Goal: Task Accomplishment & Management: Complete application form

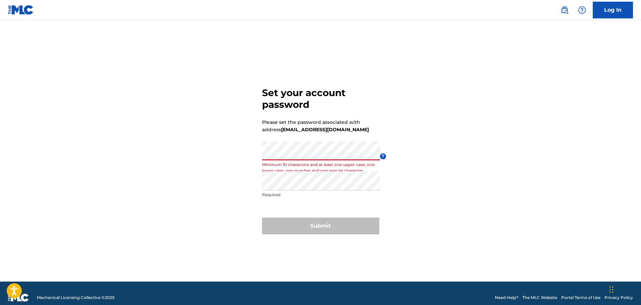
click at [217, 156] on div "Set your account password Please set the password associated with address [EMAI…" at bounding box center [320, 159] width 469 height 245
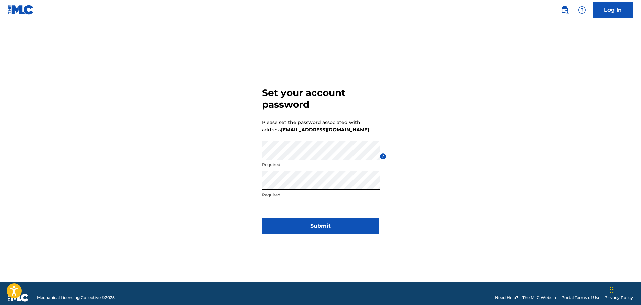
click at [325, 227] on button "Submit" at bounding box center [320, 226] width 117 height 17
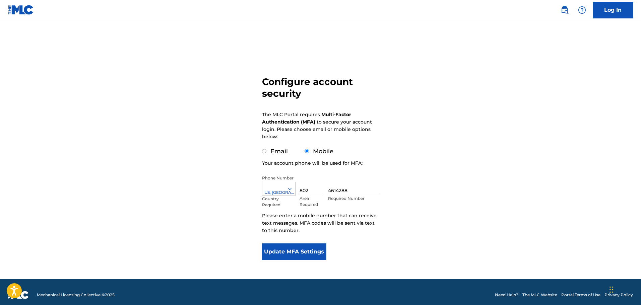
scroll to position [17, 0]
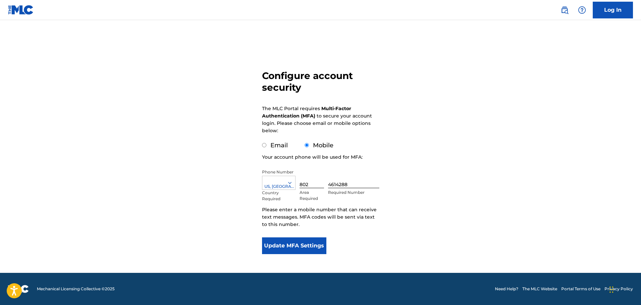
click at [314, 245] on button "Update MFA Settings" at bounding box center [294, 245] width 65 height 17
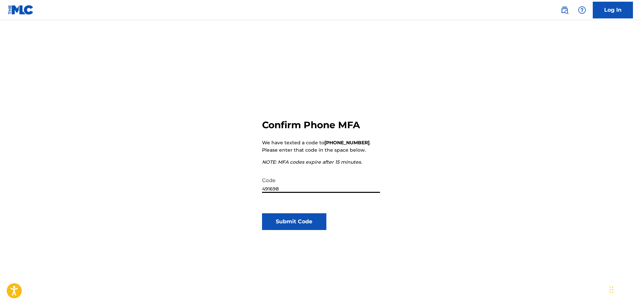
type input "491698"
click at [301, 219] on button "Submit Code" at bounding box center [294, 221] width 65 height 17
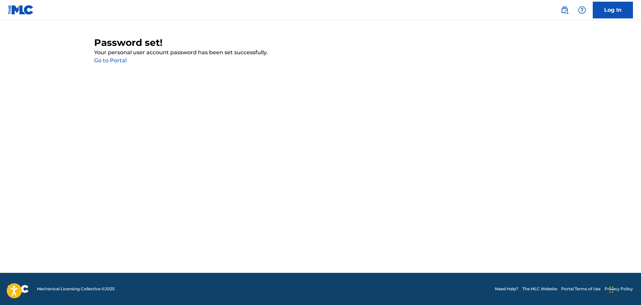
click at [120, 58] on link "Go to Portal" at bounding box center [110, 60] width 32 height 6
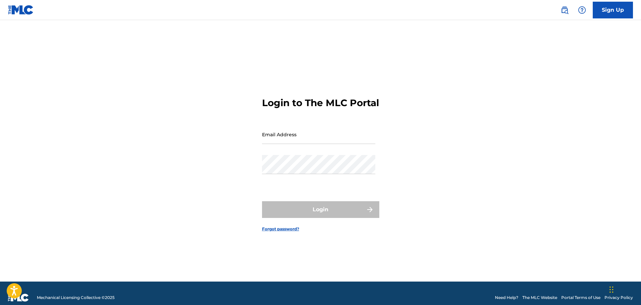
click at [290, 141] on input "Email Address" at bounding box center [318, 134] width 113 height 19
type input "[EMAIL_ADDRESS][DOMAIN_NAME]"
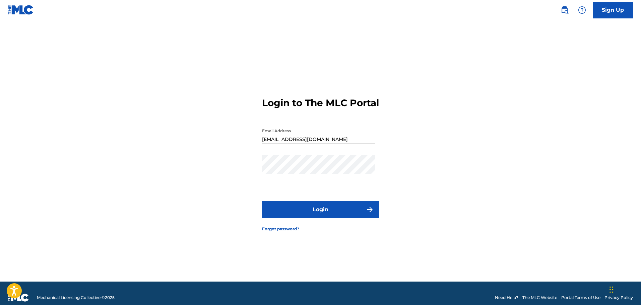
click at [432, 223] on div "Login to The MLC Portal Email Address [EMAIL_ADDRESS][DOMAIN_NAME] Password Log…" at bounding box center [320, 159] width 469 height 245
click at [330, 214] on button "Login" at bounding box center [320, 209] width 117 height 17
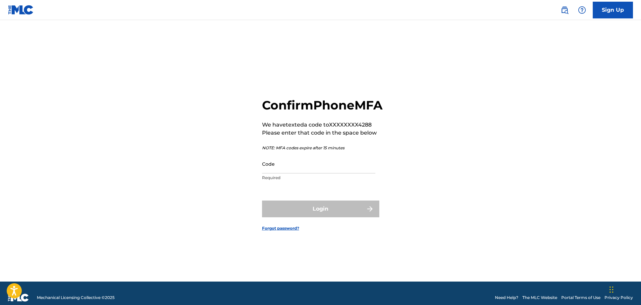
click at [313, 173] on input "Code" at bounding box center [318, 163] width 113 height 19
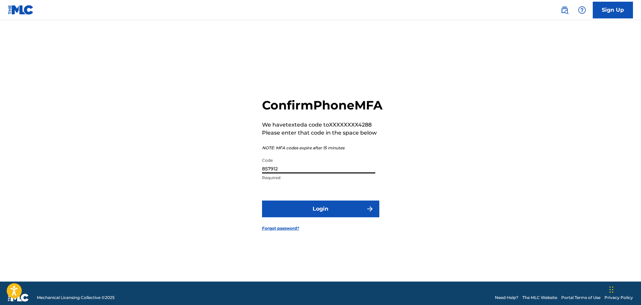
type input "857912"
click at [322, 217] on button "Login" at bounding box center [320, 209] width 117 height 17
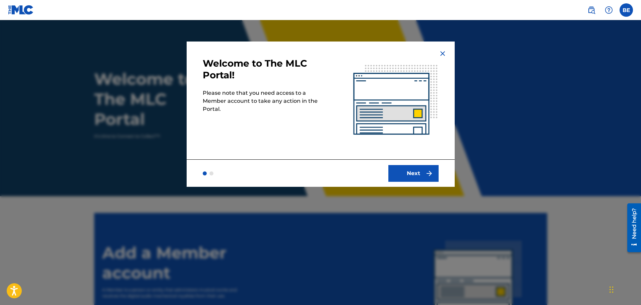
click at [413, 175] on button "Next" at bounding box center [413, 173] width 50 height 17
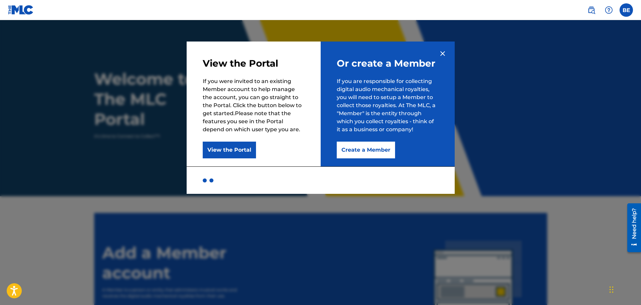
click at [374, 149] on button "Create a Member" at bounding box center [366, 150] width 58 height 17
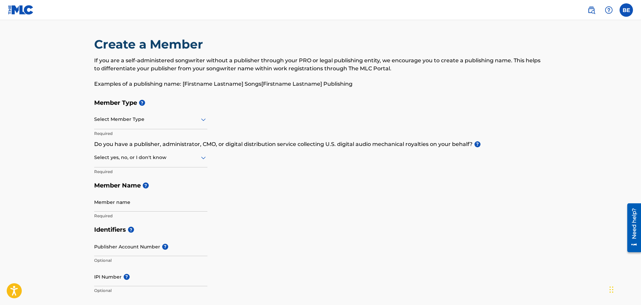
click at [203, 119] on icon at bounding box center [203, 120] width 8 height 8
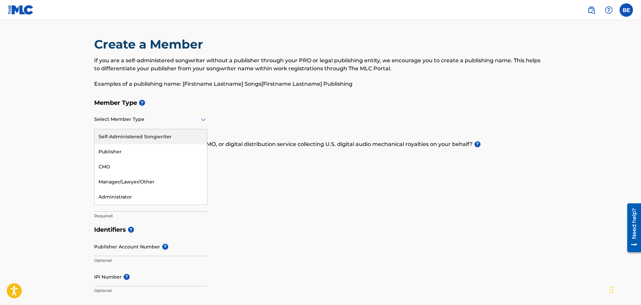
click at [156, 136] on div "Self-Administered Songwriter" at bounding box center [150, 136] width 113 height 15
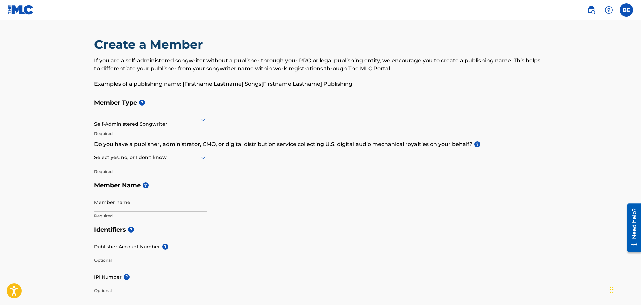
click at [202, 158] on icon at bounding box center [203, 158] width 8 height 8
click at [149, 188] on div "No" at bounding box center [150, 189] width 113 height 15
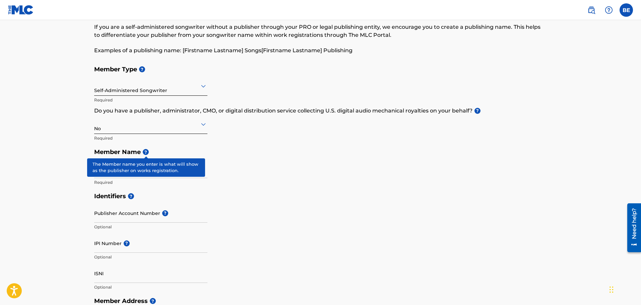
click at [146, 152] on span "?" at bounding box center [146, 152] width 6 height 6
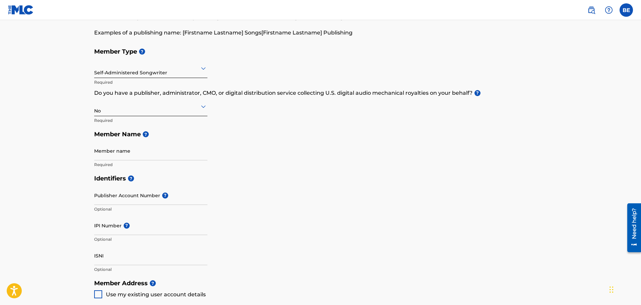
scroll to position [67, 0]
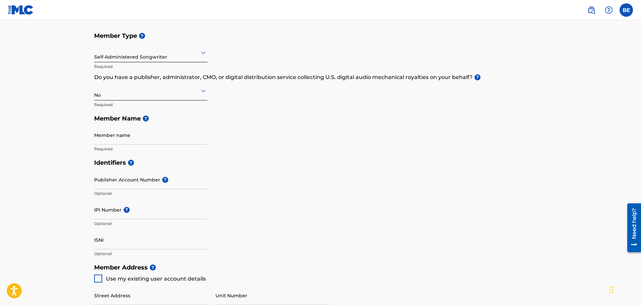
click at [152, 139] on input "Member name" at bounding box center [150, 135] width 113 height 19
type input "Bonji Productions"
click at [212, 150] on div "Member Type ? Self-Administered Songwriter Required Do you have a publisher, ad…" at bounding box center [320, 92] width 453 height 127
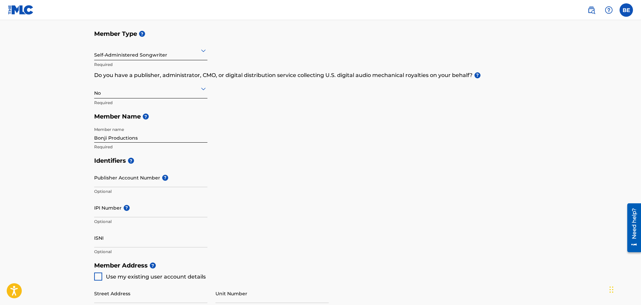
scroll to position [100, 0]
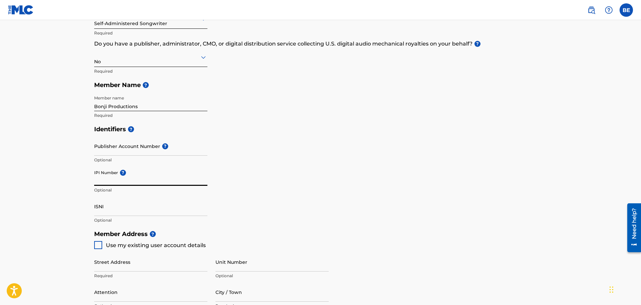
click at [134, 178] on input "IPI Number ?" at bounding box center [150, 176] width 113 height 19
paste input "01239001099"
type input "01239001099"
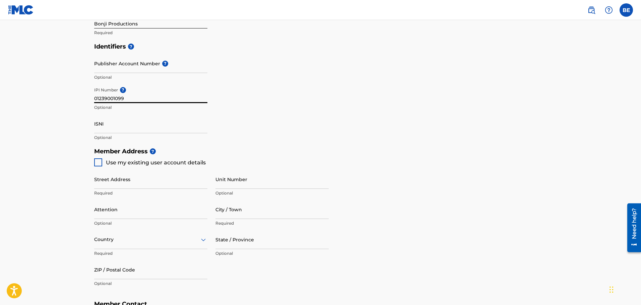
scroll to position [201, 0]
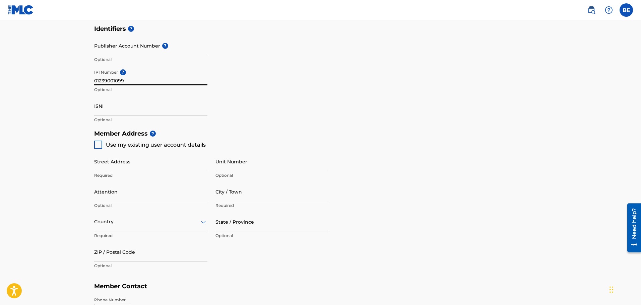
click at [99, 142] on div at bounding box center [98, 145] width 8 height 8
type input "[STREET_ADDRESS]"
type input "Montpelier"
type input "05602"
type input "802"
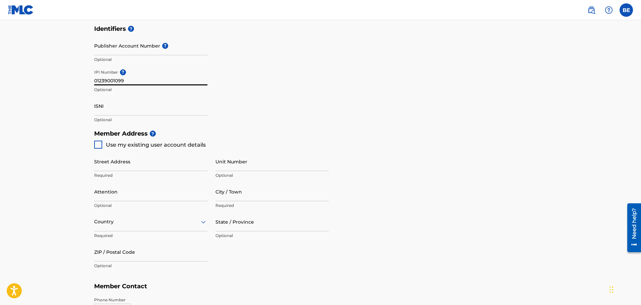
type input "4614288"
type input "[EMAIL_ADDRESS][DOMAIN_NAME]"
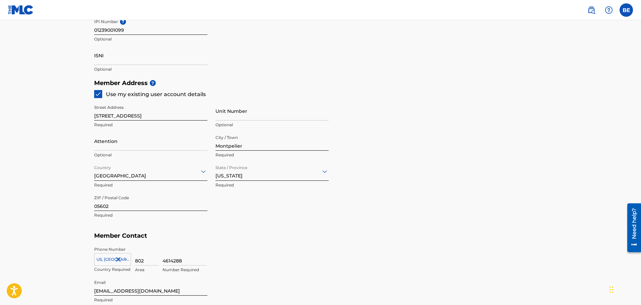
scroll to position [268, 0]
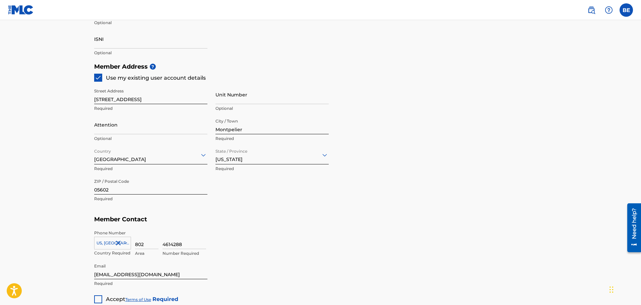
click at [120, 127] on input "Attention" at bounding box center [150, 124] width 113 height 19
type input "[PERSON_NAME]"
click at [402, 126] on div "Member Address ? Use my existing user account details Street Address [STREET_AD…" at bounding box center [320, 136] width 453 height 153
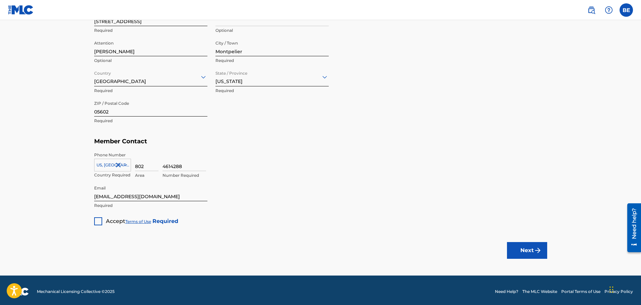
scroll to position [349, 0]
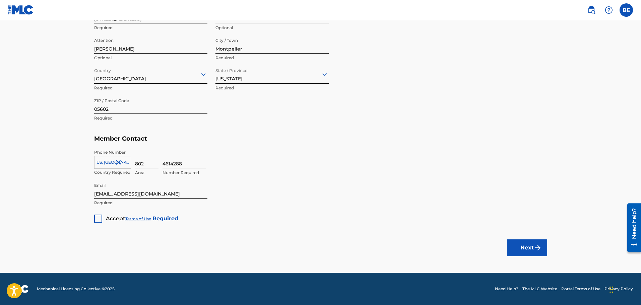
click at [99, 218] on div at bounding box center [98, 219] width 8 height 8
click at [522, 245] on button "Next" at bounding box center [527, 247] width 40 height 17
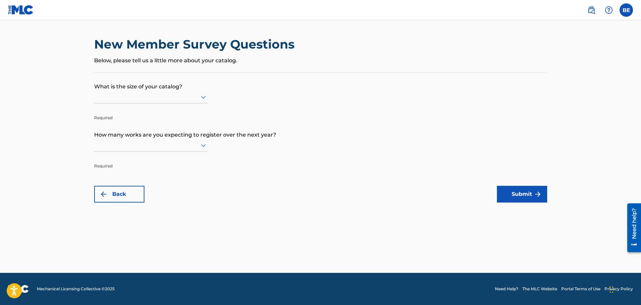
click at [204, 96] on icon at bounding box center [203, 97] width 8 height 8
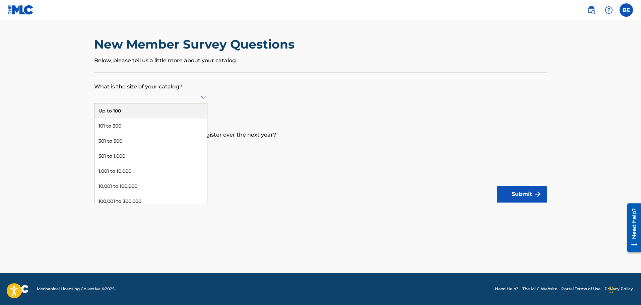
click at [166, 110] on div "Up to 100" at bounding box center [150, 110] width 113 height 15
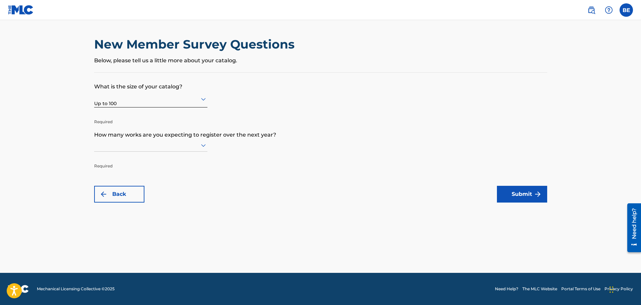
click at [201, 144] on icon at bounding box center [203, 145] width 8 height 8
click at [171, 157] on div "Up to 100" at bounding box center [150, 159] width 113 height 15
click at [521, 196] on button "Submit" at bounding box center [522, 194] width 50 height 17
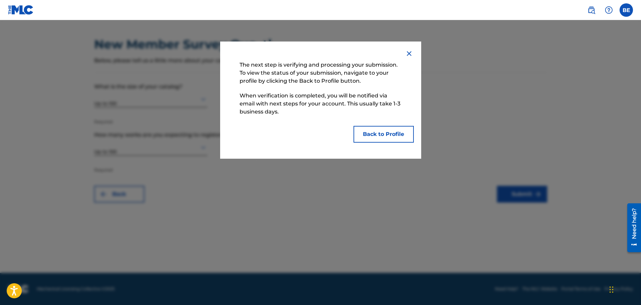
click at [385, 135] on button "Back to Profile" at bounding box center [383, 134] width 60 height 17
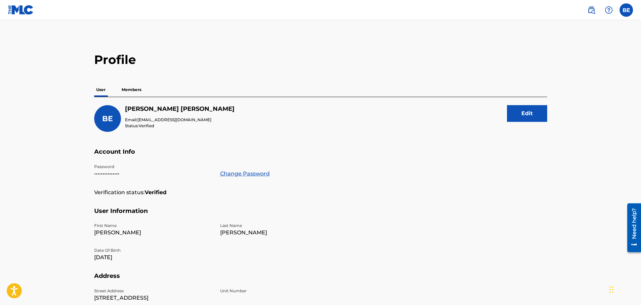
click at [132, 90] on p "Members" at bounding box center [132, 90] width 24 height 14
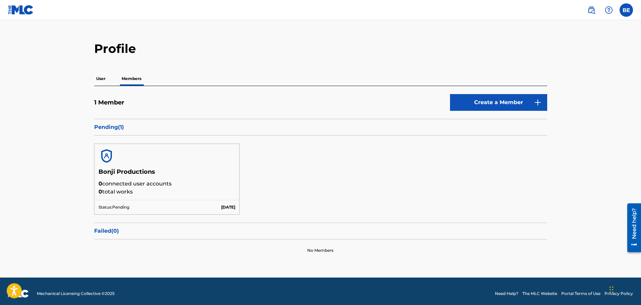
scroll to position [16, 0]
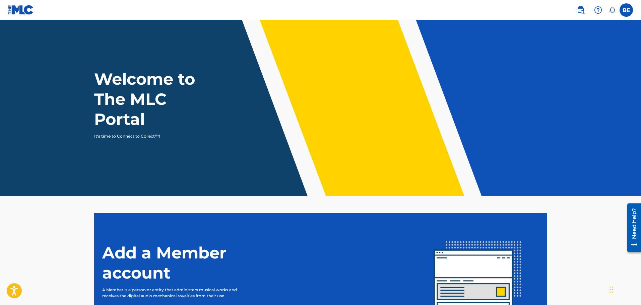
click at [624, 7] on label at bounding box center [625, 9] width 13 height 13
click at [626, 10] on input "BE Benjamin Ellingson bonjidude@gmail.com Notification Preferences Profile Log …" at bounding box center [626, 10] width 0 height 0
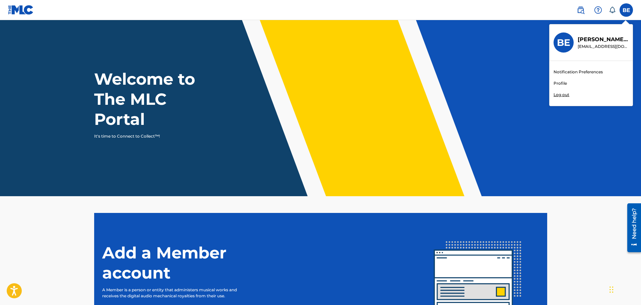
click at [557, 83] on link "Profile" at bounding box center [559, 83] width 13 height 6
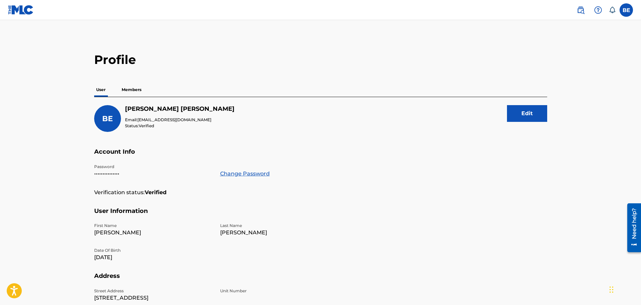
click at [132, 89] on p "Members" at bounding box center [132, 90] width 24 height 14
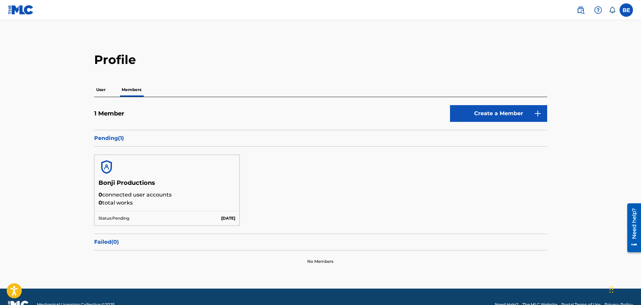
click at [108, 139] on p "Pending ( 1 )" at bounding box center [320, 138] width 453 height 8
